Goal: Transaction & Acquisition: Purchase product/service

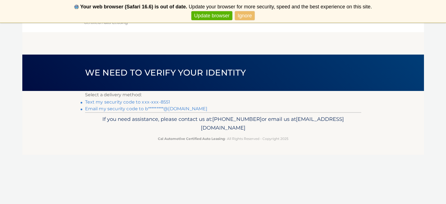
click at [157, 102] on link "Text my security code to xxx-xxx-8551" at bounding box center [127, 101] width 85 height 5
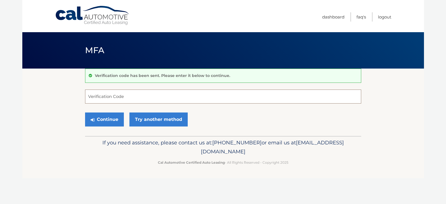
click at [133, 99] on input "Verification Code" at bounding box center [223, 96] width 276 height 14
type input "970145"
click at [111, 118] on button "Continue" at bounding box center [104, 119] width 39 height 14
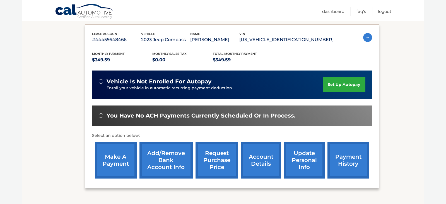
scroll to position [92, 0]
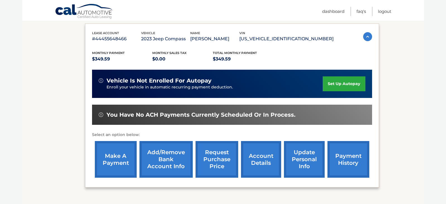
click at [109, 153] on link "make a payment" at bounding box center [116, 159] width 42 height 37
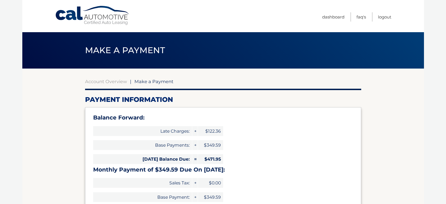
select select "YzIwZjYwZjMtOTMxMy00Nzk3LWE3MWQtMjllMWM5MzE4MjZl"
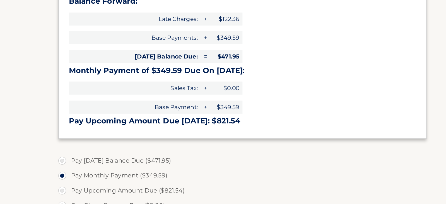
scroll to position [79, 0]
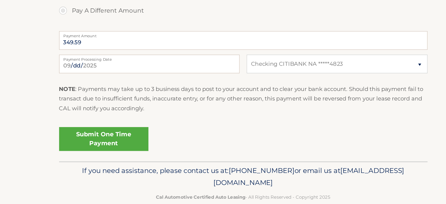
click at [87, 146] on link "Submit One Time Payment" at bounding box center [118, 155] width 67 height 18
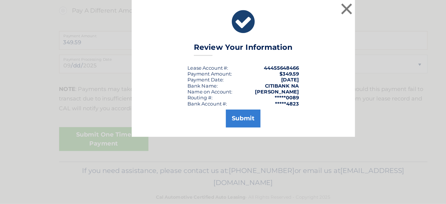
scroll to position [222, 0]
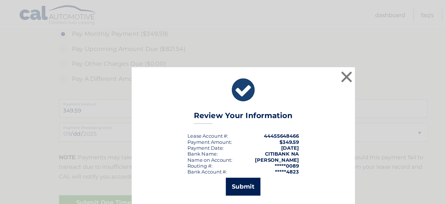
click at [210, 139] on button "Submit" at bounding box center [223, 139] width 26 height 13
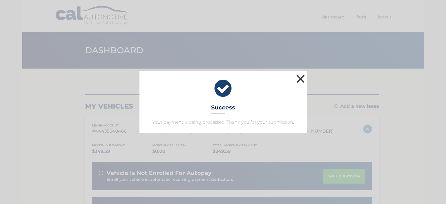
click at [301, 78] on button "×" at bounding box center [300, 78] width 11 height 11
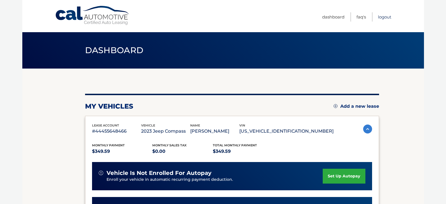
click at [382, 17] on link "Logout" at bounding box center [384, 16] width 13 height 9
